Goal: Task Accomplishment & Management: Complete application form

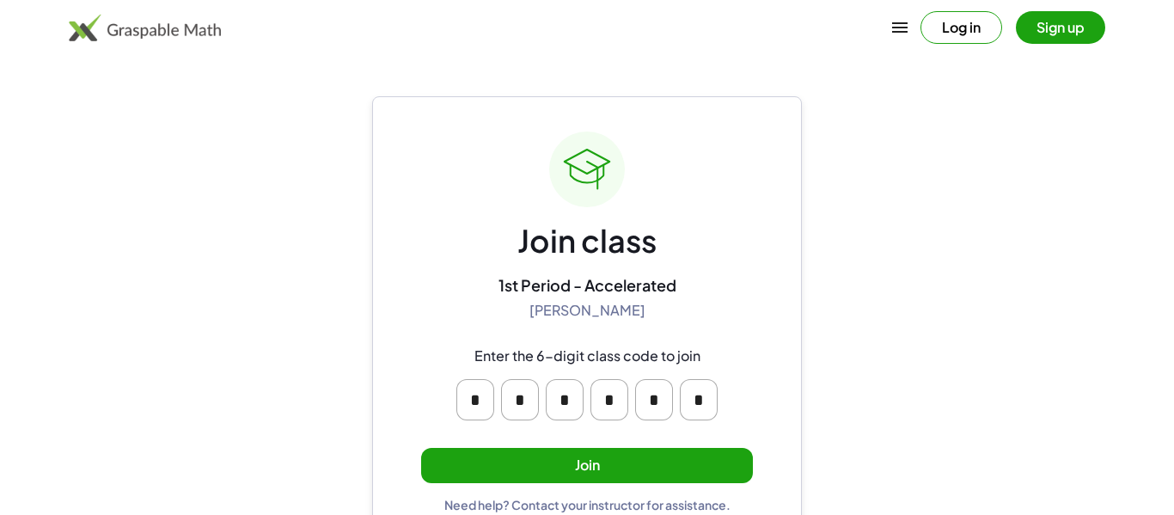
scroll to position [33, 0]
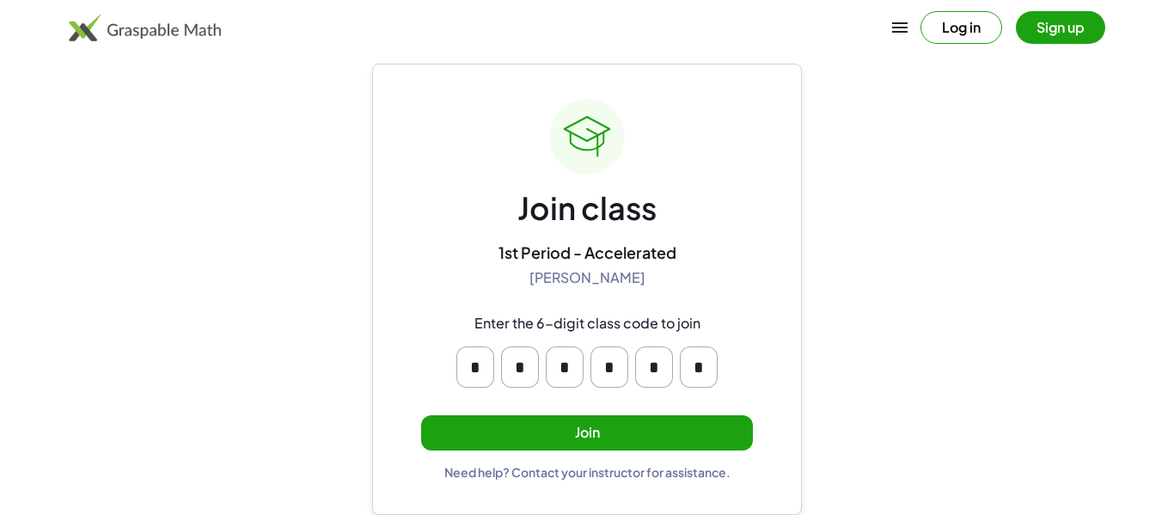
click at [556, 41] on div "Log in Sign up" at bounding box center [587, 27] width 1174 height 41
drag, startPoint x: 733, startPoint y: 377, endPoint x: 454, endPoint y: 359, distance: 280.0
click at [454, 359] on div "* * * * * *" at bounding box center [587, 367] width 330 height 69
copy div
click at [454, 359] on div "* * * * * *" at bounding box center [587, 367] width 275 height 55
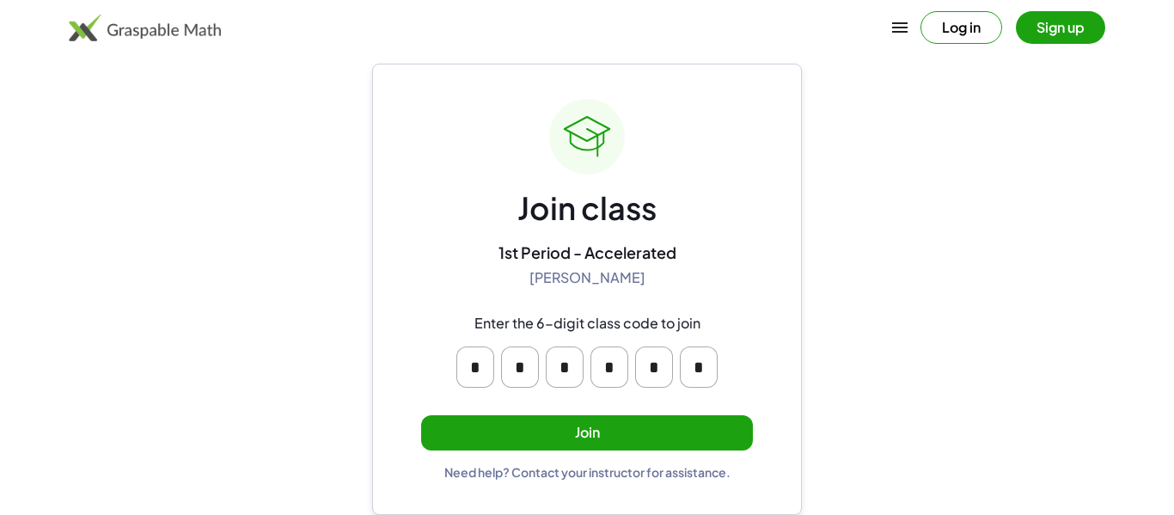
click at [974, 29] on button "Log in" at bounding box center [962, 27] width 82 height 33
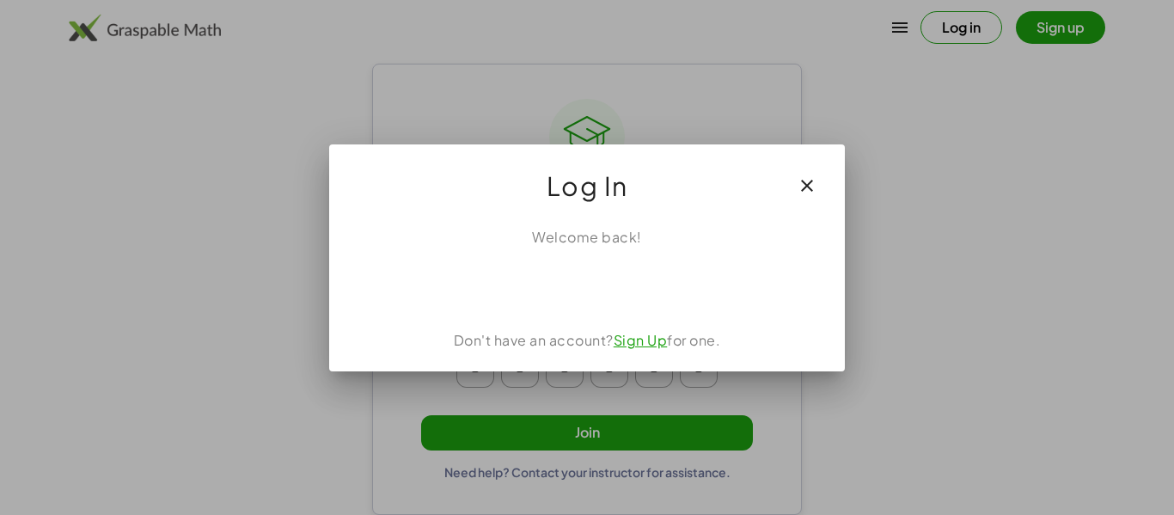
scroll to position [0, 0]
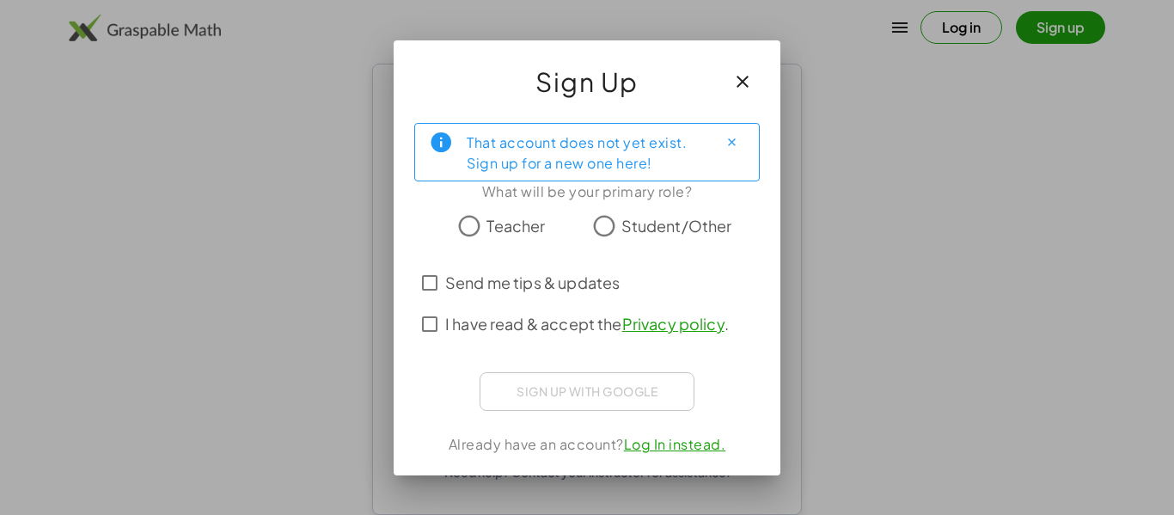
click at [726, 78] on button "button" at bounding box center [742, 81] width 41 height 41
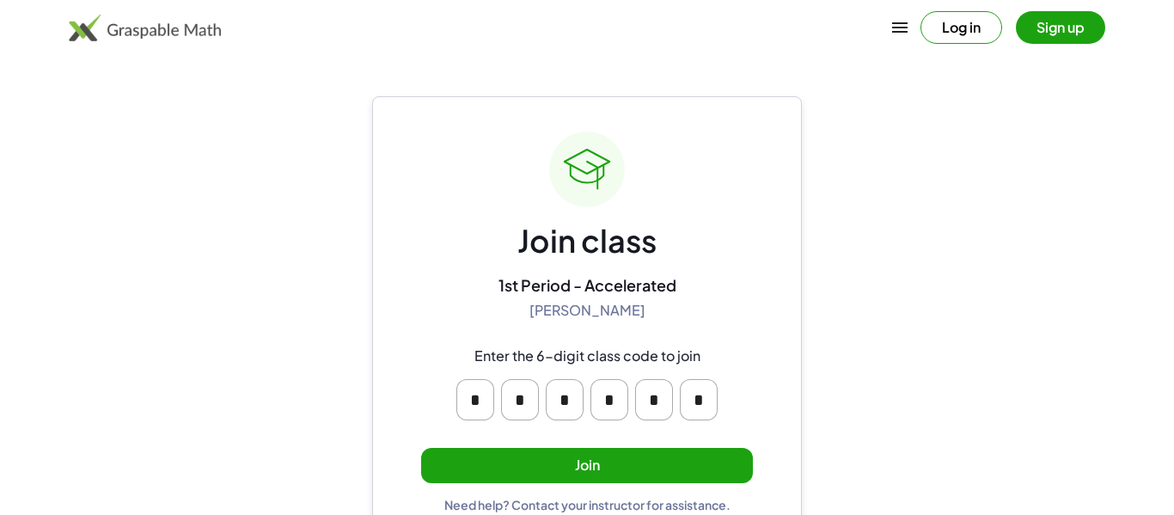
scroll to position [33, 0]
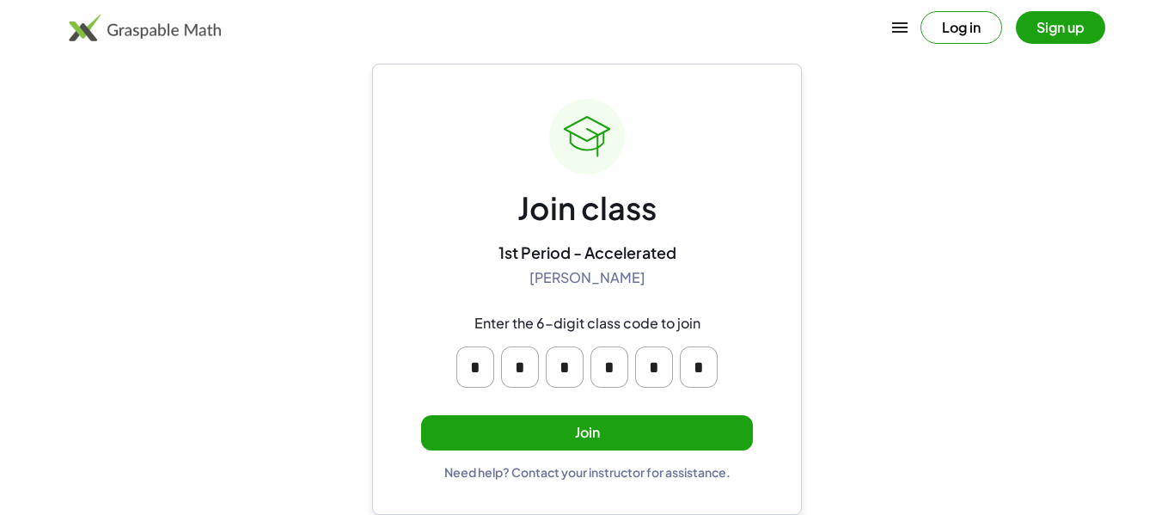
click at [686, 423] on button "Join" at bounding box center [587, 432] width 332 height 35
